Goal: Information Seeking & Learning: Learn about a topic

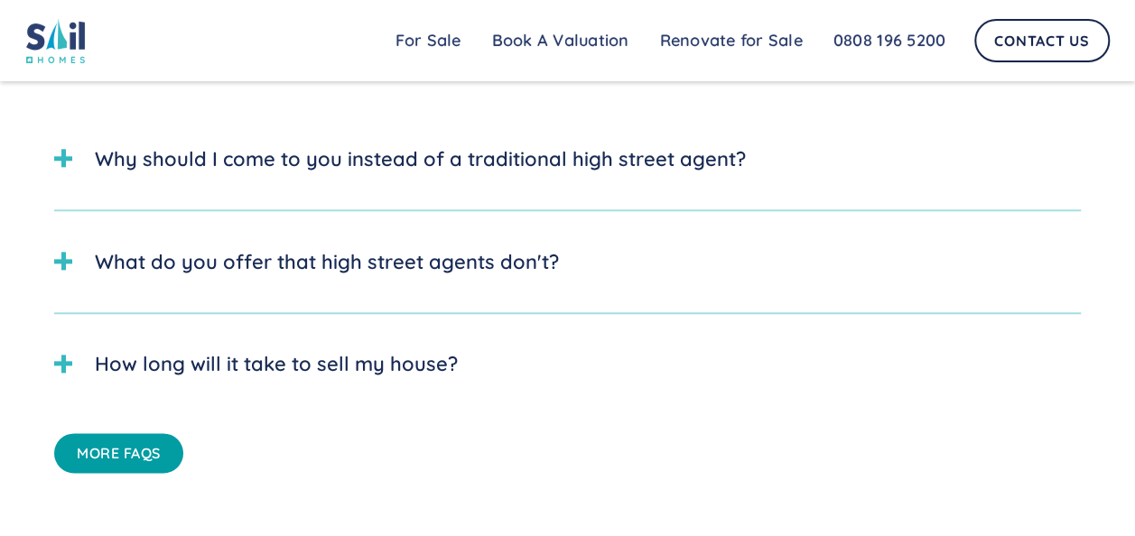
scroll to position [4311, 0]
click at [612, 191] on div "Why should I come to you instead of a traditional high street agent?" at bounding box center [567, 158] width 1027 height 66
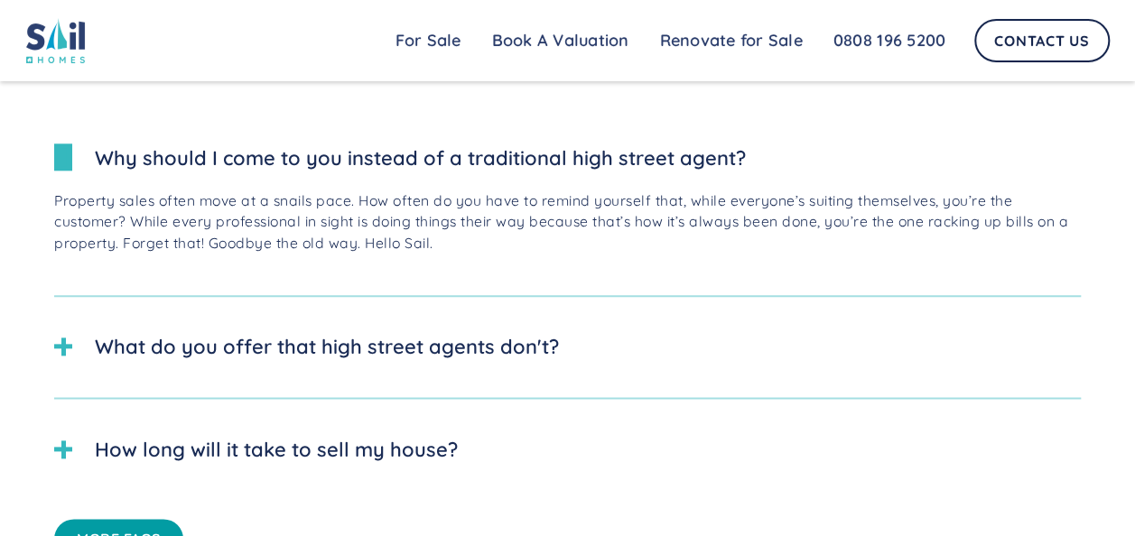
click at [612, 191] on div "Why should I come to you instead of a traditional high street agent?" at bounding box center [567, 158] width 1027 height 66
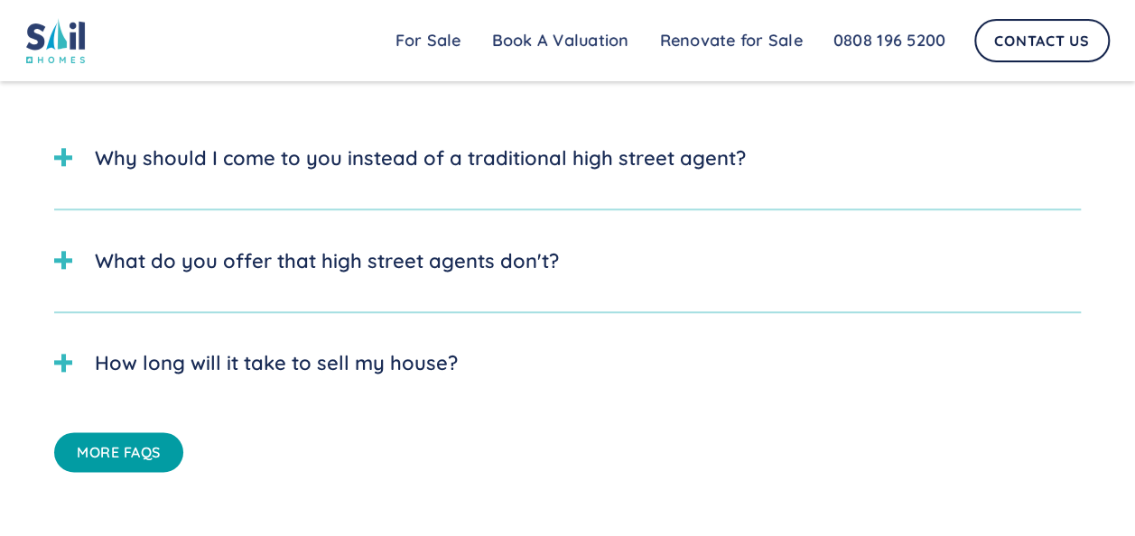
click at [526, 275] on div "What do you offer that high street agents don't?" at bounding box center [327, 261] width 464 height 30
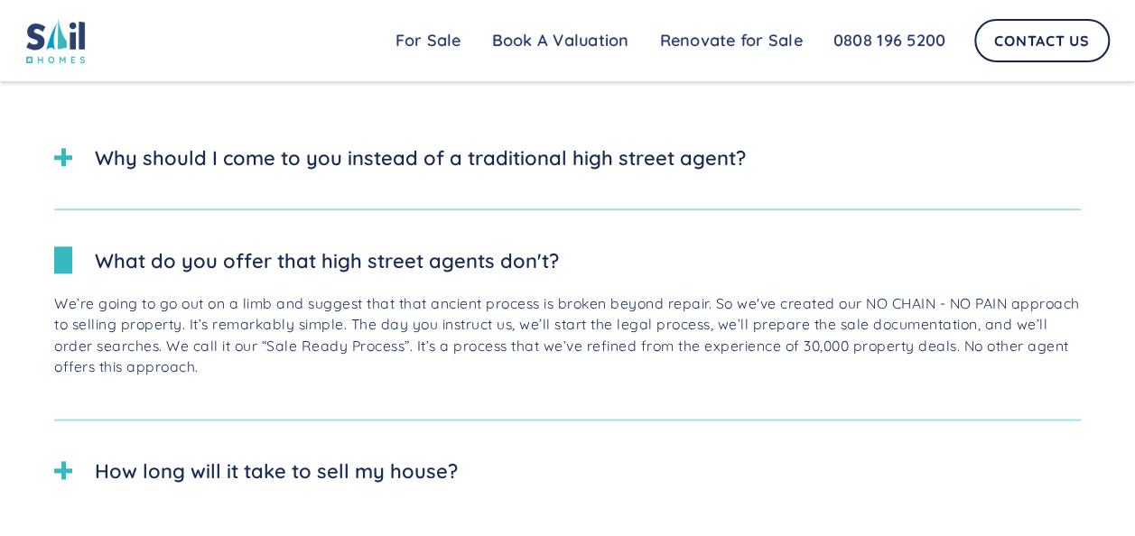
click at [526, 275] on div "What do you offer that high street agents don't?" at bounding box center [327, 261] width 464 height 30
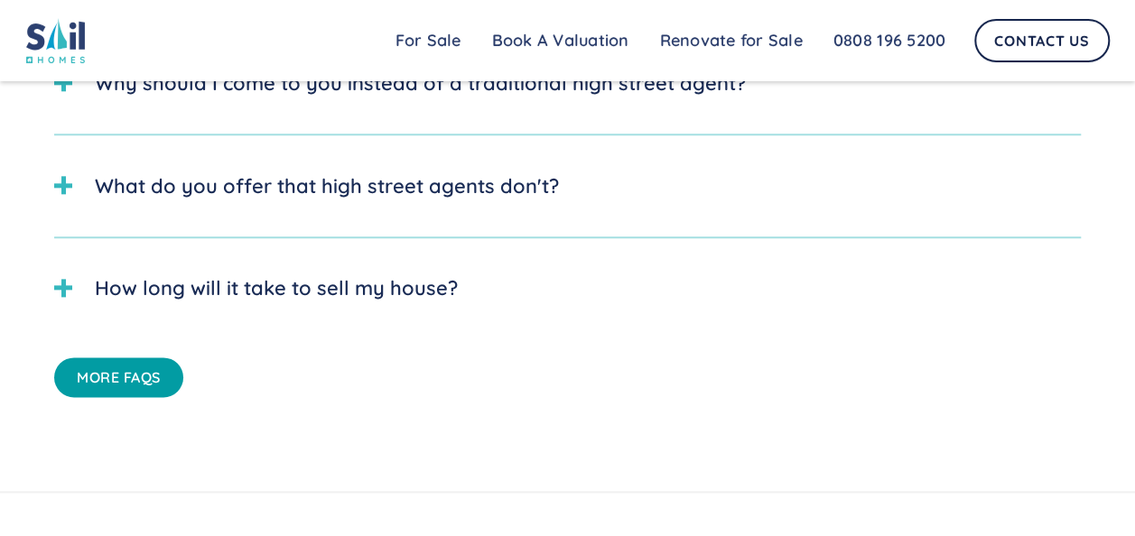
scroll to position [4389, 0]
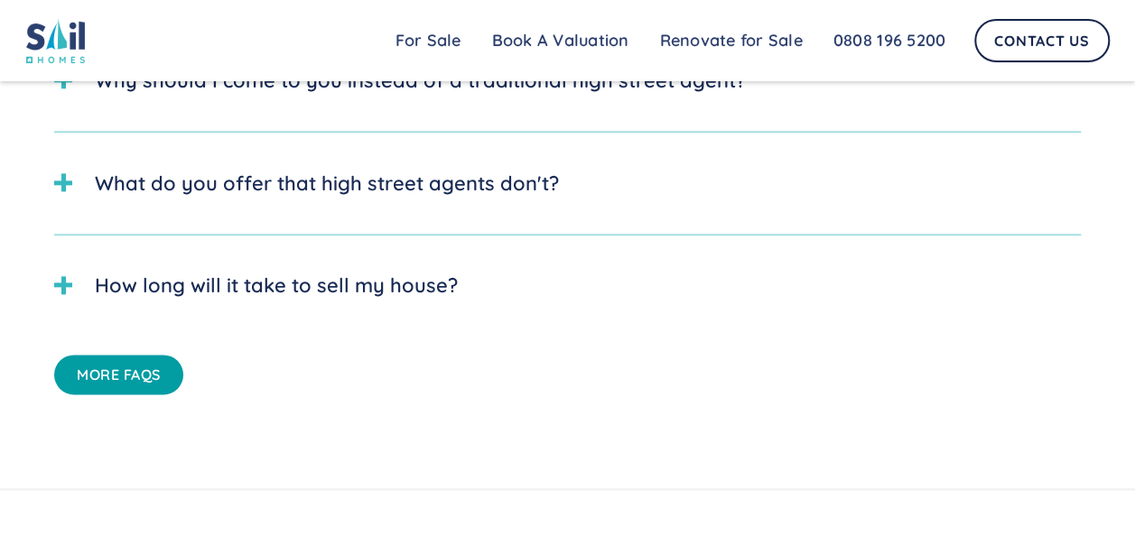
click at [413, 304] on div "How long will it take to sell my house?" at bounding box center [567, 285] width 1027 height 66
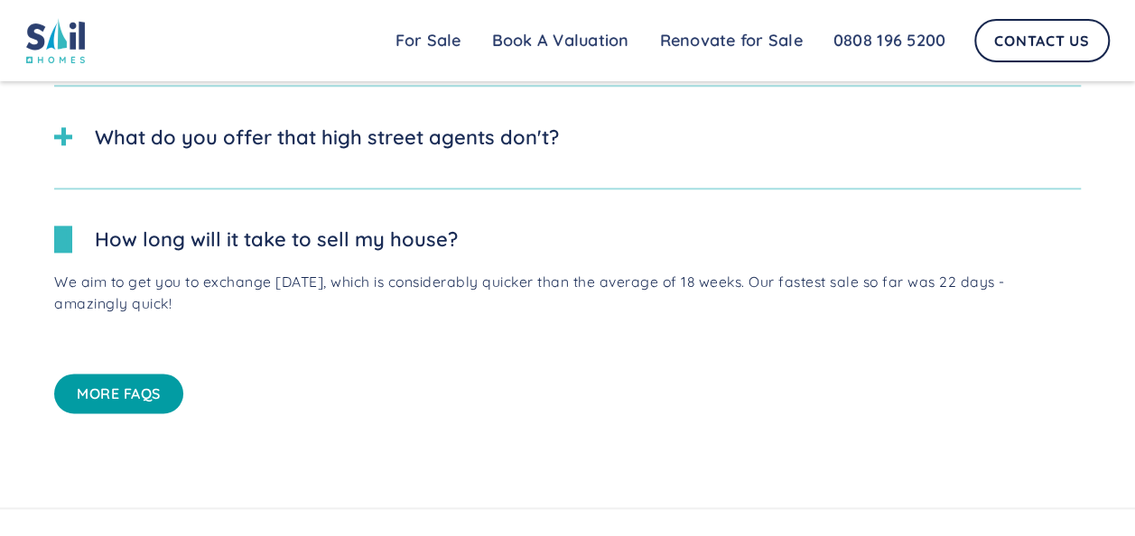
scroll to position [4435, 0]
click at [298, 253] on div "How long will it take to sell my house?" at bounding box center [276, 238] width 363 height 30
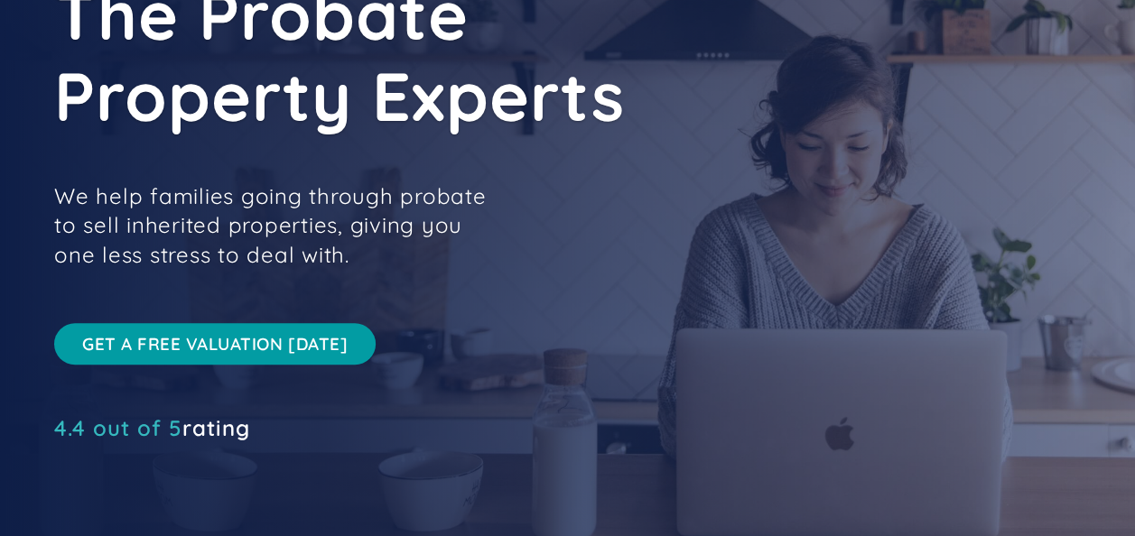
scroll to position [0, 0]
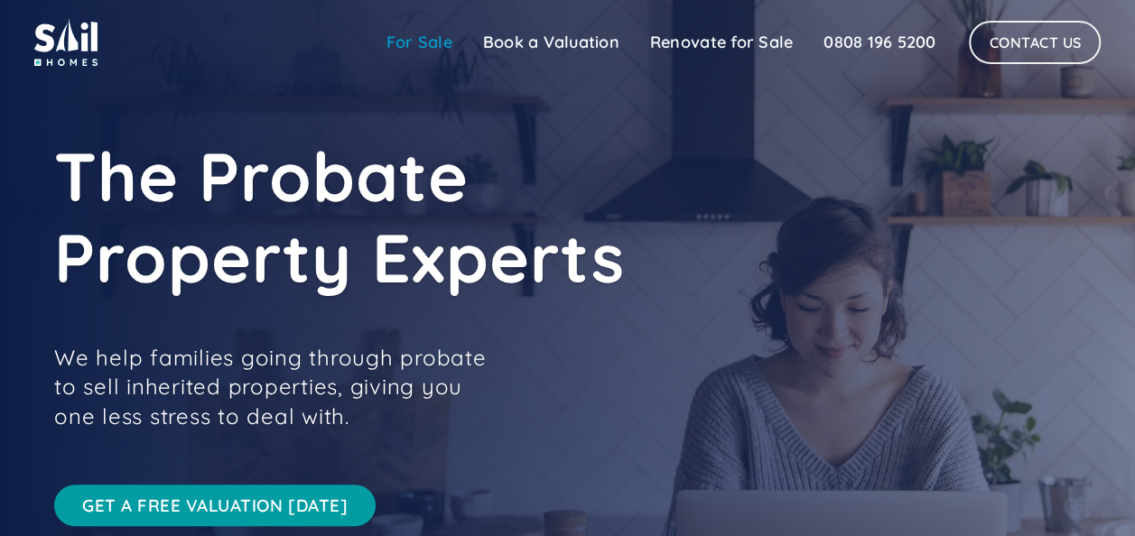
click at [424, 43] on link "For Sale" at bounding box center [419, 42] width 97 height 36
